Goal: Understand process/instructions: Learn about a topic

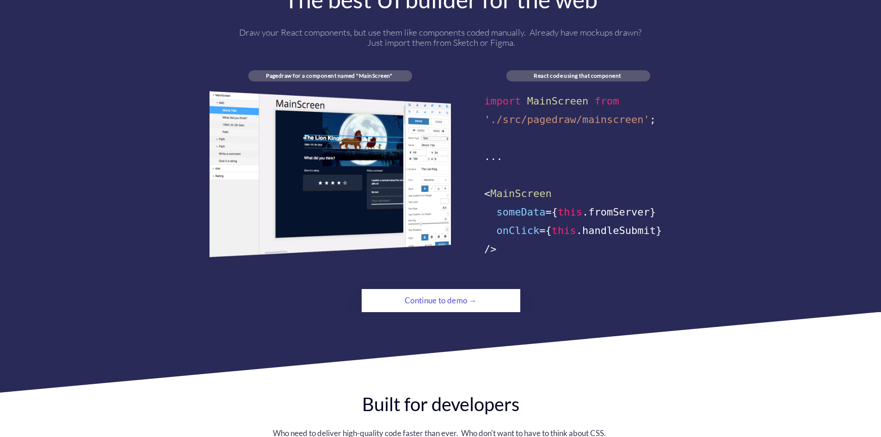
scroll to position [555, 0]
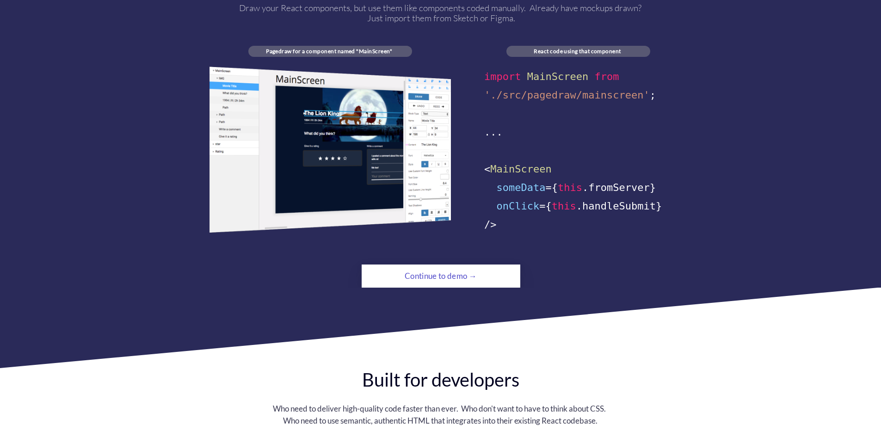
click at [429, 267] on div "Continue to demo →" at bounding box center [441, 276] width 108 height 18
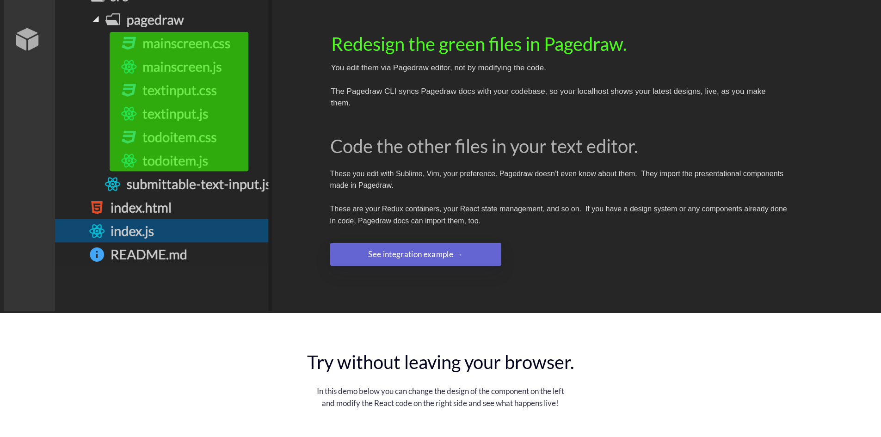
scroll to position [0, 0]
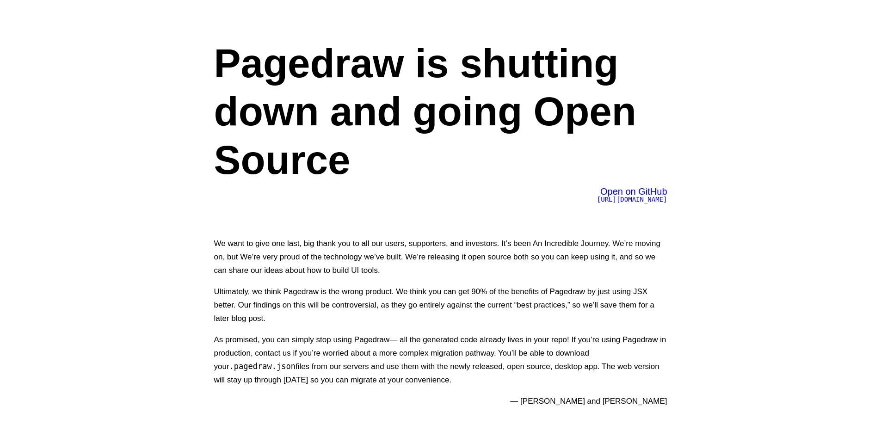
drag, startPoint x: 704, startPoint y: 297, endPoint x: 732, endPoint y: 111, distance: 188.6
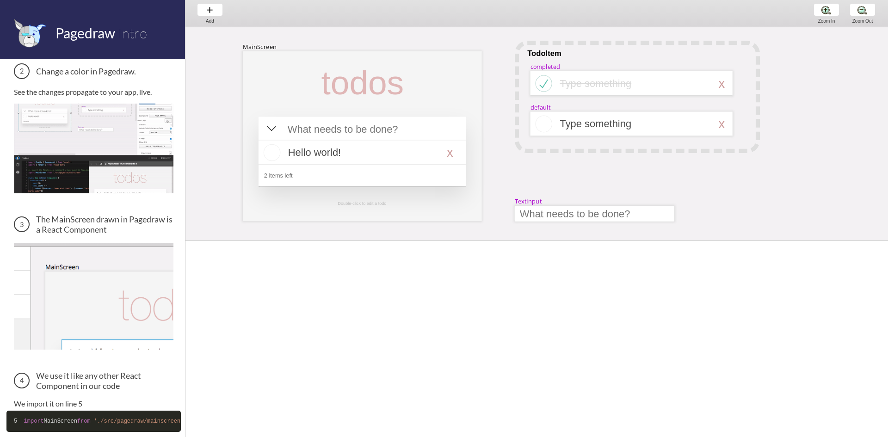
scroll to position [290, 0]
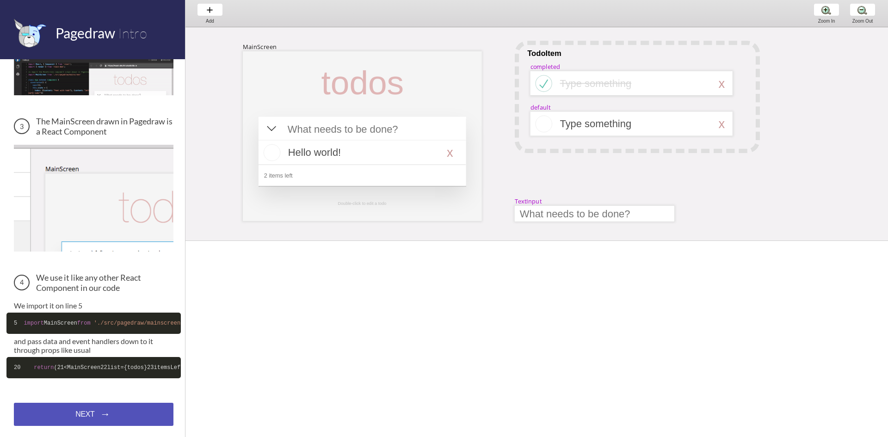
click at [113, 419] on div "NEXT → NEXT → NEXT →" at bounding box center [94, 414] width 160 height 23
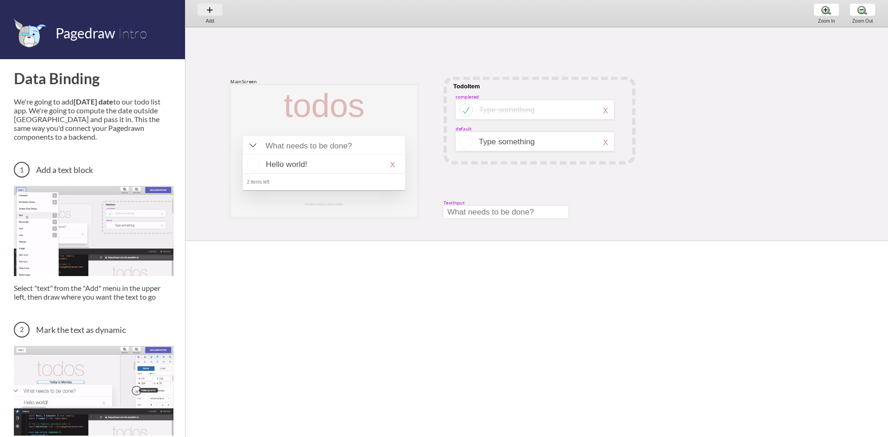
click at [206, 9] on div "Add Add Add" at bounding box center [209, 13] width 35 height 26
